Goal: Task Accomplishment & Management: Complete application form

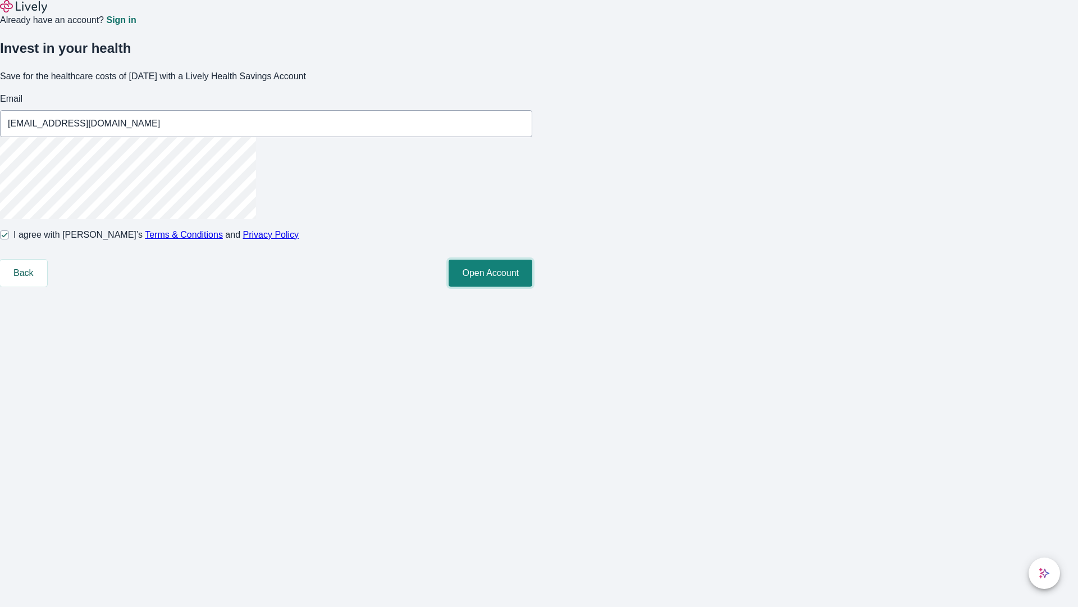
click at [532, 286] on button "Open Account" at bounding box center [491, 272] width 84 height 27
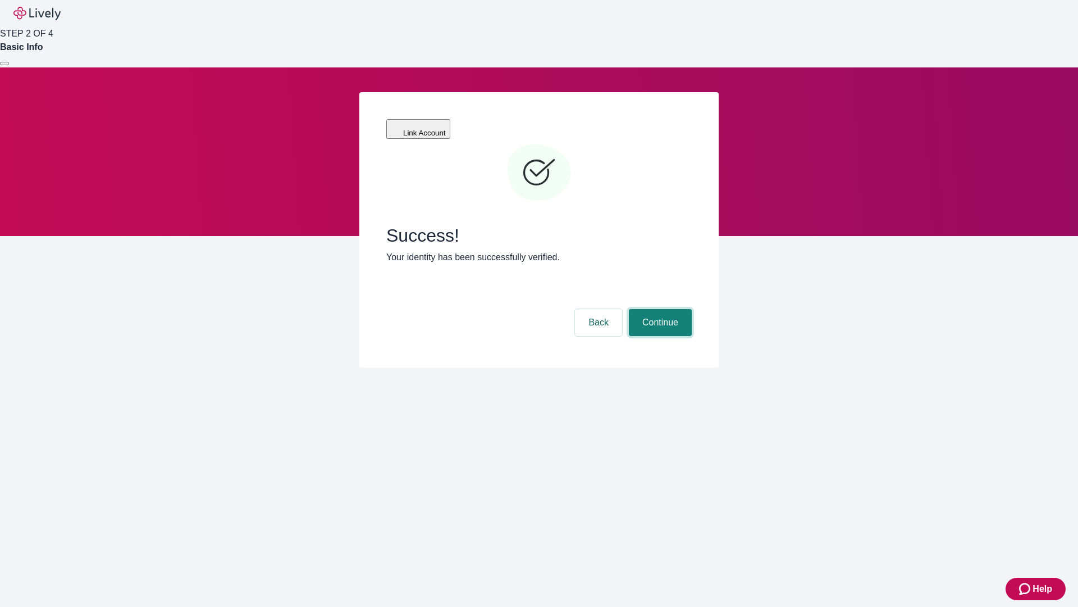
click at [659, 309] on button "Continue" at bounding box center [660, 322] width 63 height 27
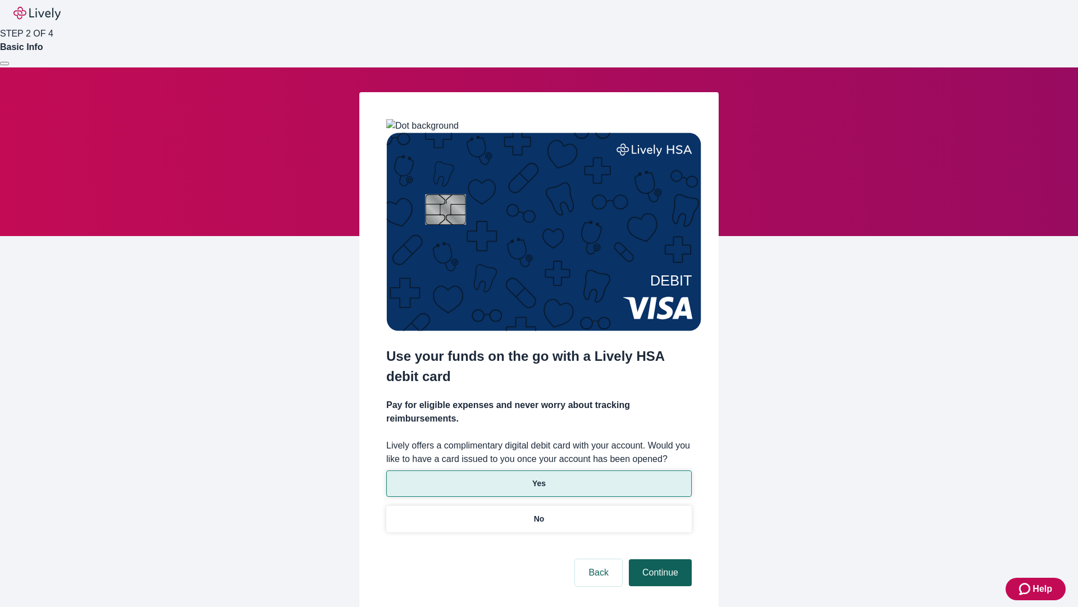
click at [539, 477] on p "Yes" at bounding box center [538, 483] width 13 height 12
click at [659, 559] on button "Continue" at bounding box center [660, 572] width 63 height 27
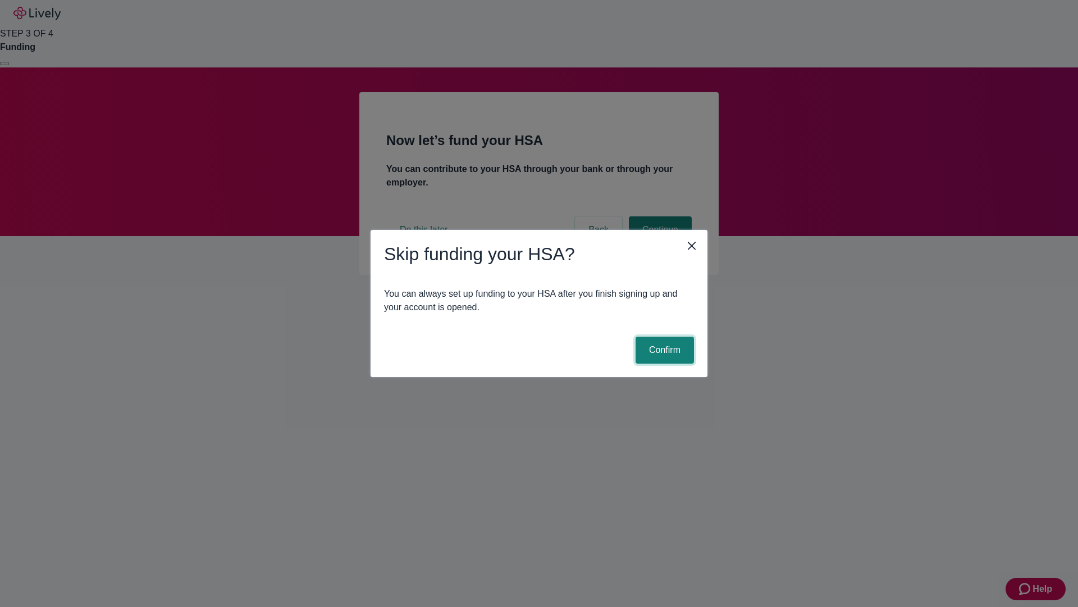
click at [663, 350] on button "Confirm" at bounding box center [665, 349] width 58 height 27
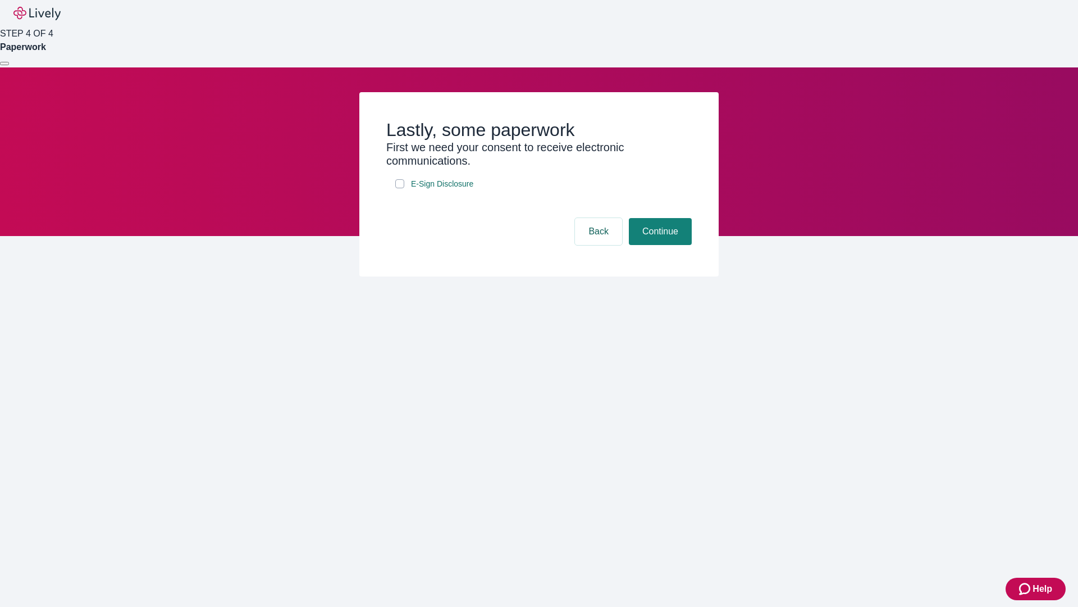
click at [400, 188] on input "E-Sign Disclosure" at bounding box center [399, 183] width 9 height 9
checkbox input "true"
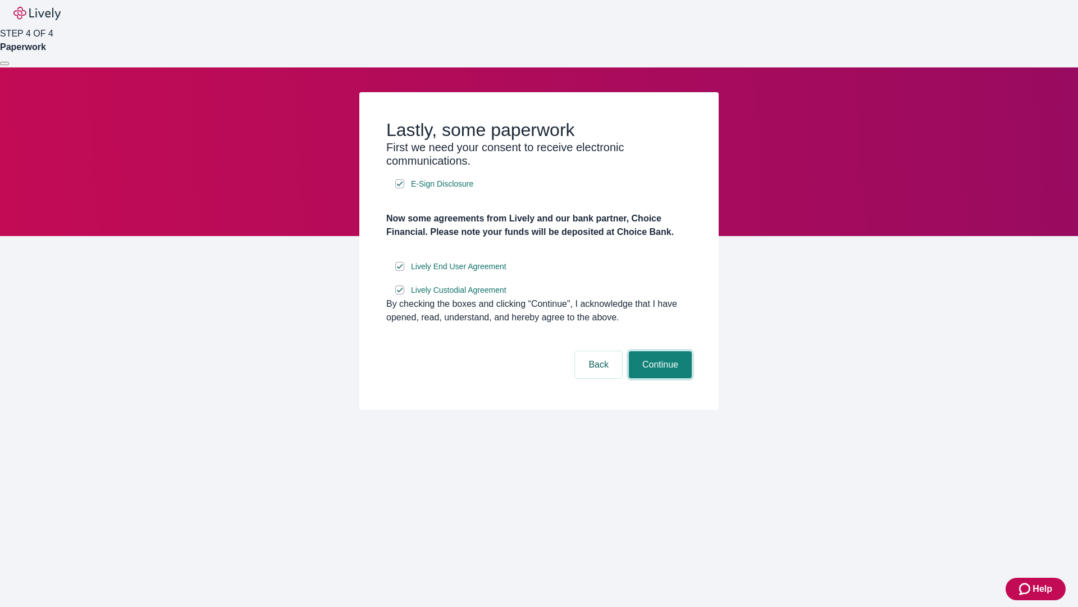
click at [659, 378] on button "Continue" at bounding box center [660, 364] width 63 height 27
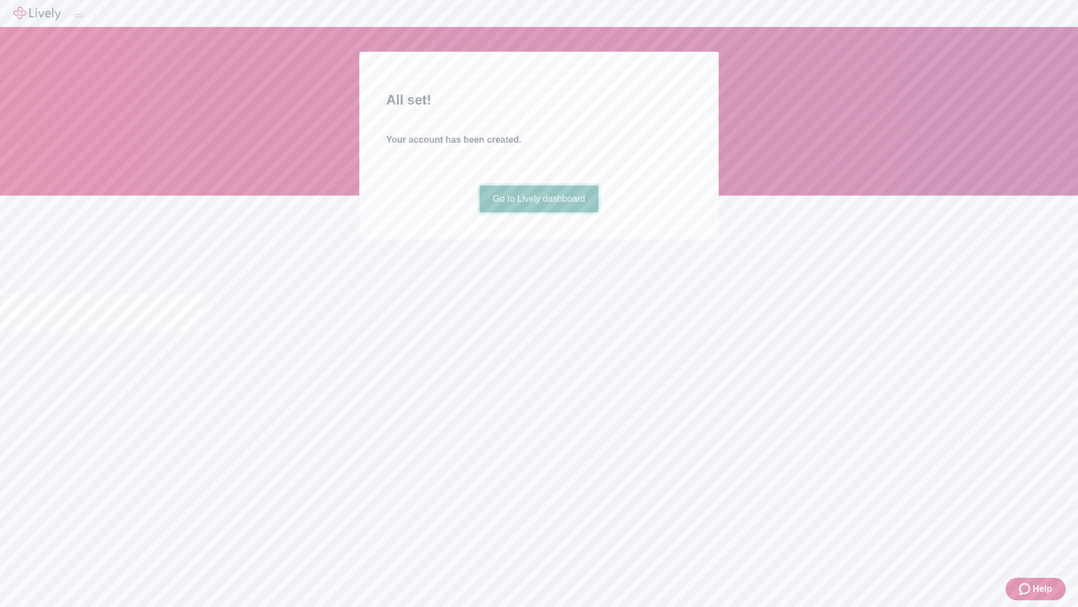
click at [539, 212] on link "Go to Lively dashboard" at bounding box center [540, 198] width 120 height 27
